Goal: Task Accomplishment & Management: Use online tool/utility

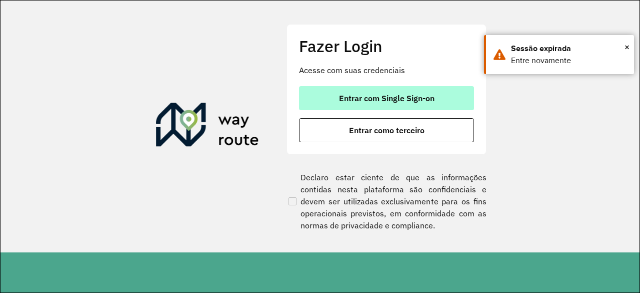
click at [332, 92] on button "Entrar com Single Sign-on" at bounding box center [386, 98] width 175 height 24
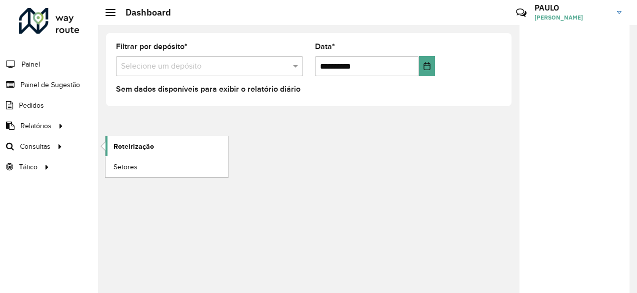
click at [122, 143] on span "Roteirização" at bounding box center [134, 146] width 41 height 11
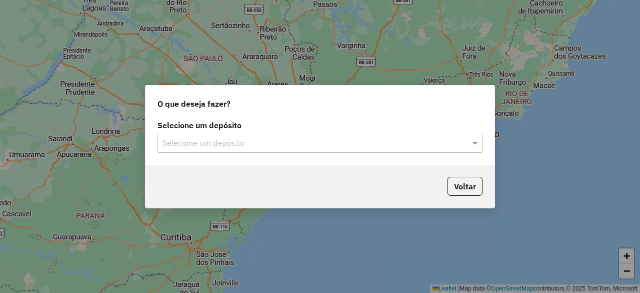
click at [182, 140] on input "text" at bounding box center [310, 143] width 295 height 12
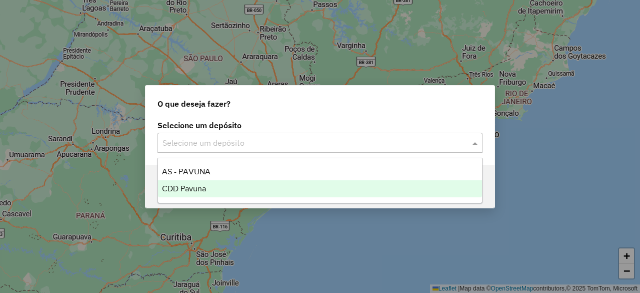
click at [182, 190] on span "CDD Pavuna" at bounding box center [184, 188] width 44 height 9
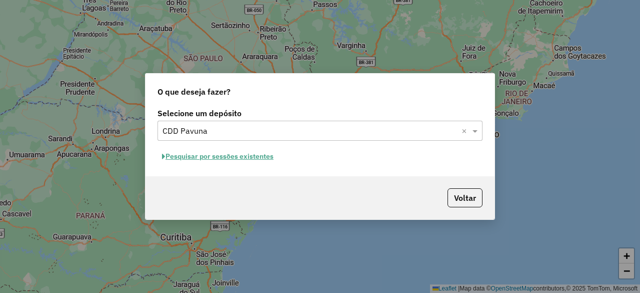
click at [218, 158] on button "Pesquisar por sessões existentes" at bounding box center [218, 157] width 121 height 16
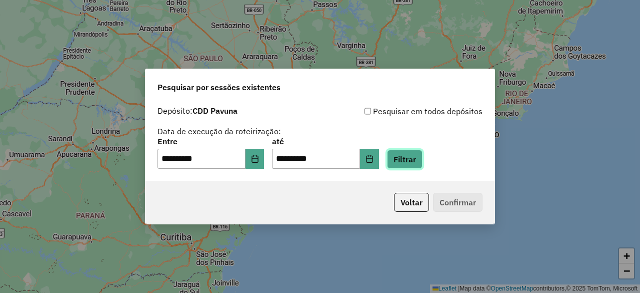
click at [419, 162] on button "Filtrar" at bounding box center [405, 159] width 36 height 19
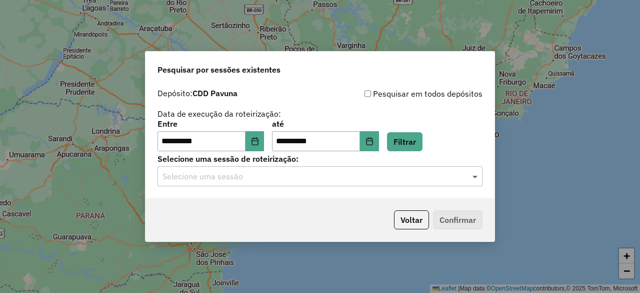
click at [472, 176] on span at bounding box center [476, 176] width 13 height 12
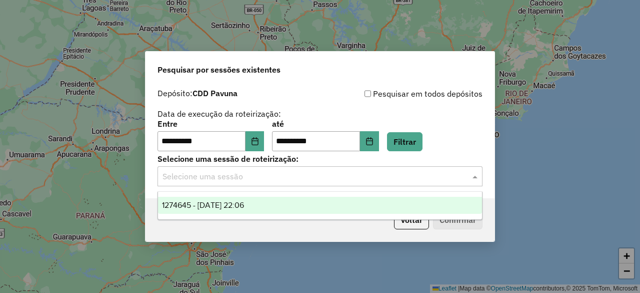
click at [215, 202] on span "1274645 - 12/09/2025 22:06" at bounding box center [203, 205] width 82 height 9
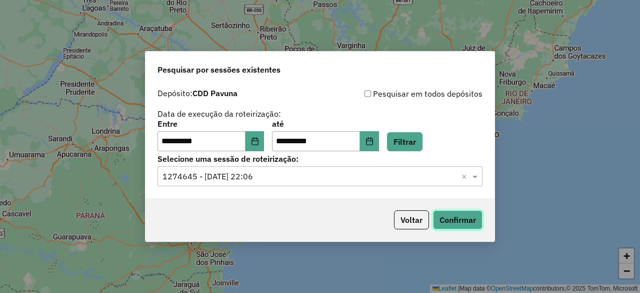
click at [464, 223] on button "Confirmar" at bounding box center [458, 219] width 50 height 19
click at [433, 210] on button "Confirmar" at bounding box center [458, 219] width 50 height 19
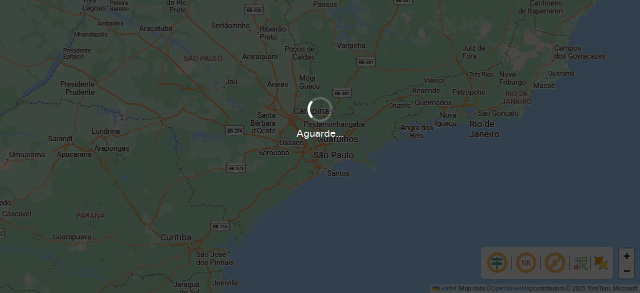
click at [311, 167] on div "Aguarde..." at bounding box center [320, 146] width 640 height 293
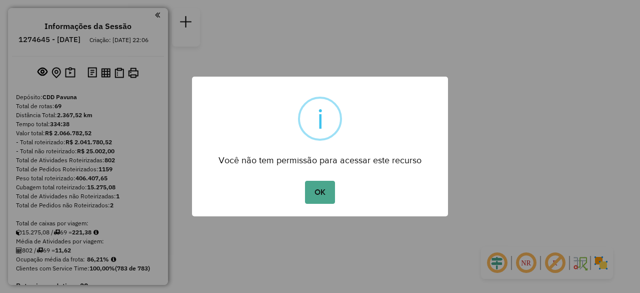
click button "OK" at bounding box center [320, 192] width 30 height 23
